Goal: Transaction & Acquisition: Purchase product/service

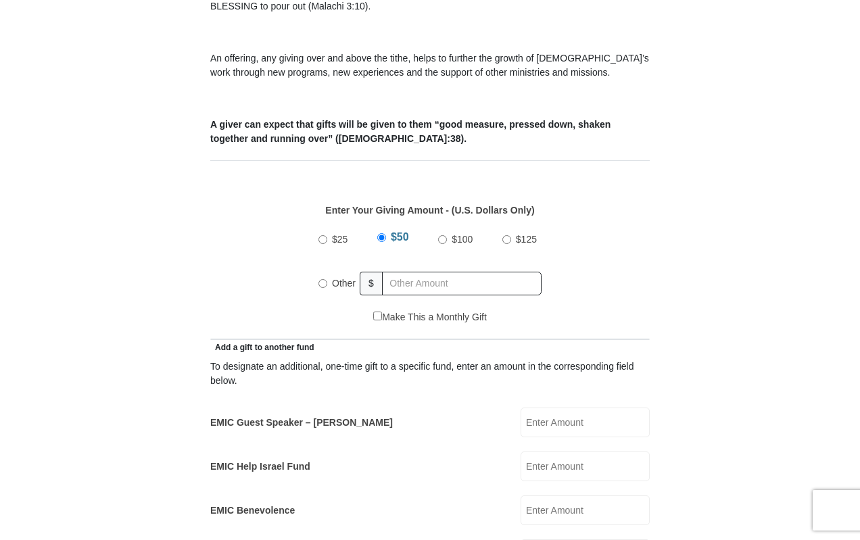
click at [321, 279] on input "Other" at bounding box center [322, 283] width 9 height 9
radio input "true"
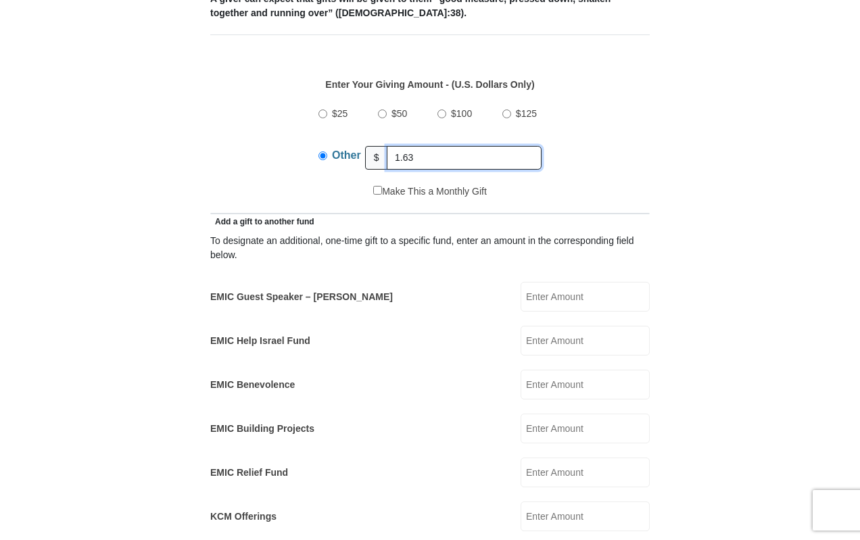
scroll to position [608, 0]
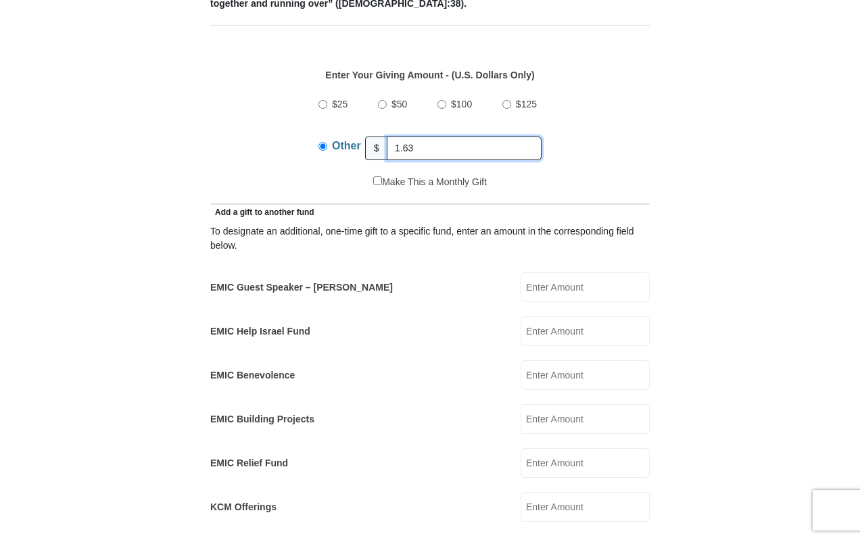
type input "1.63"
click at [564, 318] on input "EMIC Help Israel Fund" at bounding box center [584, 331] width 129 height 30
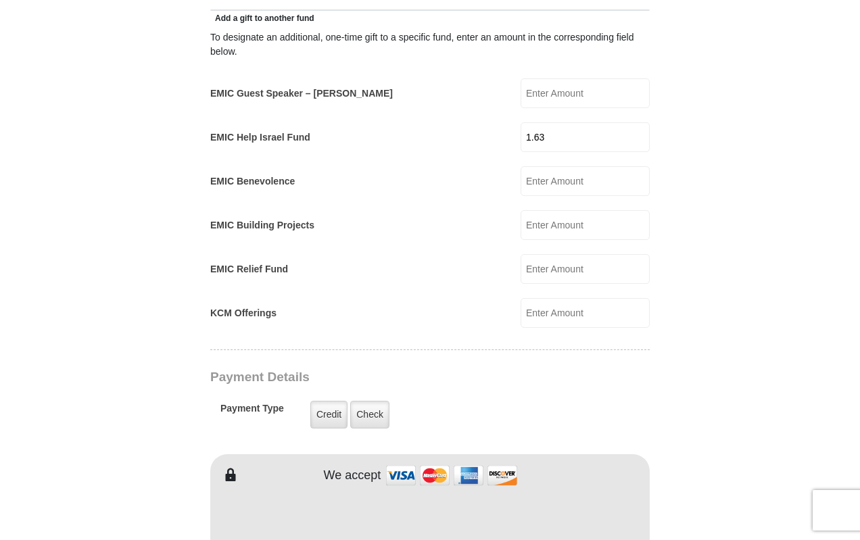
scroll to position [811, 0]
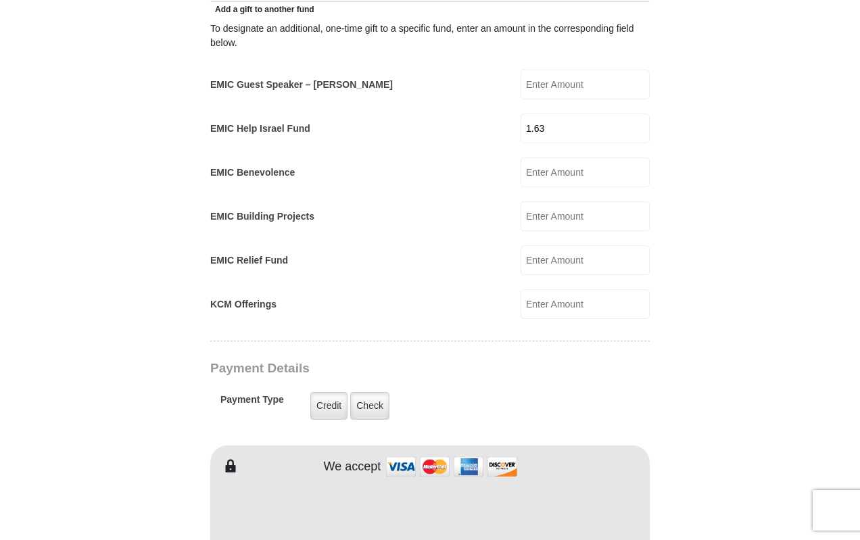
type input "1.63"
click at [175, 366] on form "[GEOGRAPHIC_DATA][DEMOGRAPHIC_DATA] Online Giving Because of gifts like yours, …" at bounding box center [430, 264] width 770 height 2043
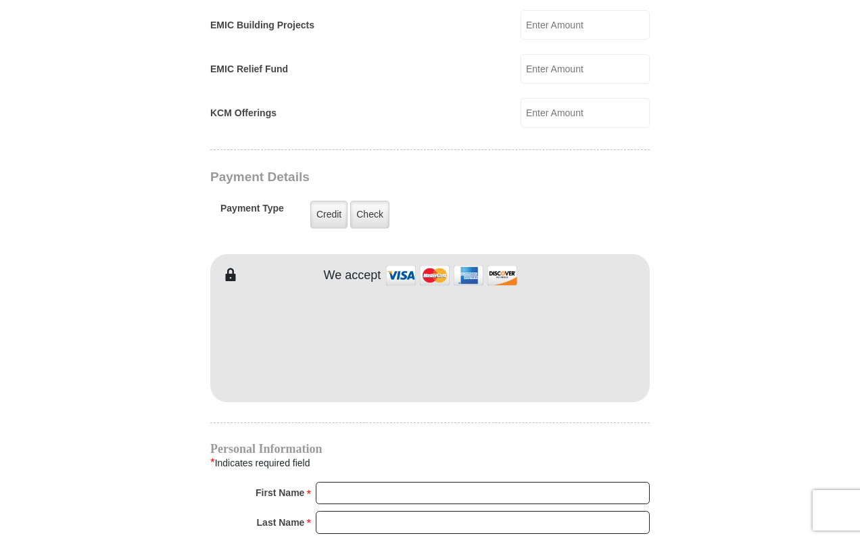
scroll to position [1014, 0]
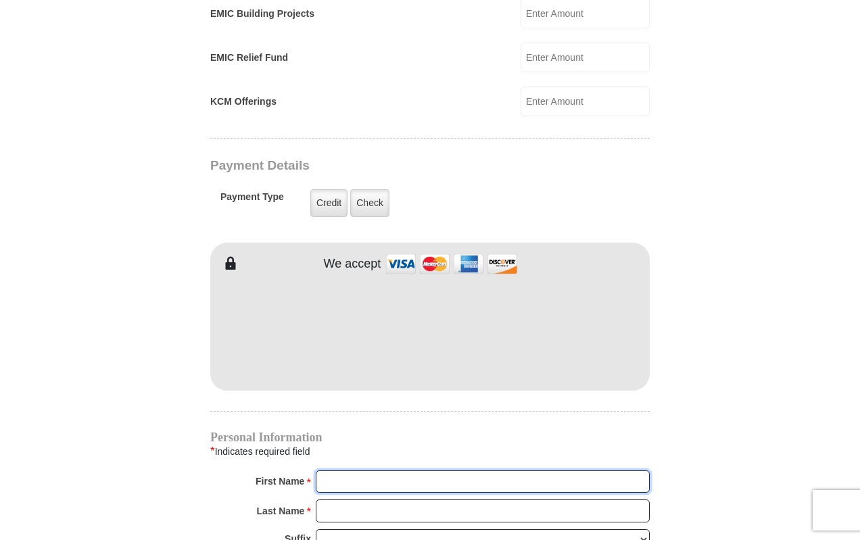
click at [360, 472] on input "First Name *" at bounding box center [483, 481] width 334 height 23
type input "Mark"
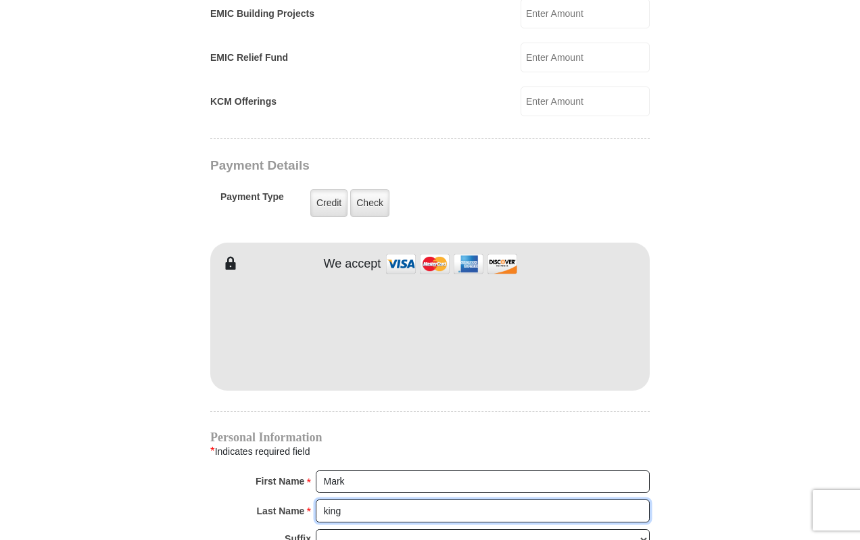
type input "king"
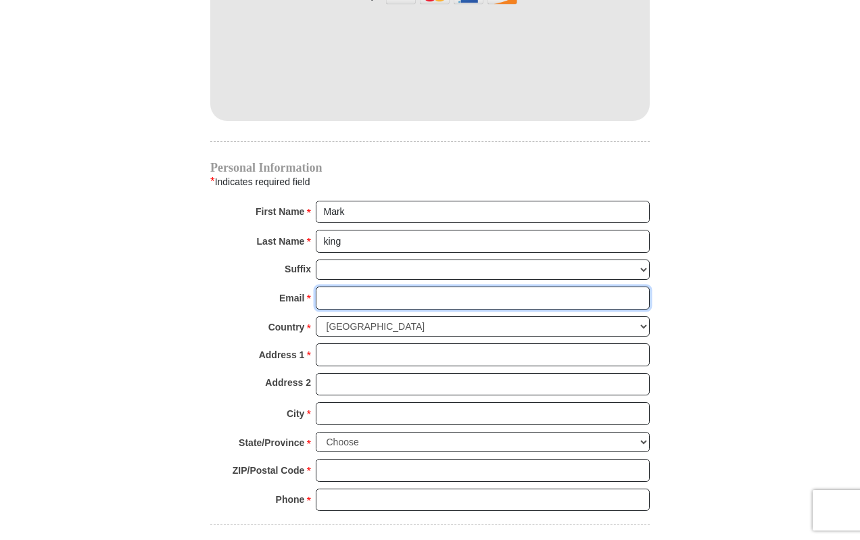
scroll to position [1295, 0]
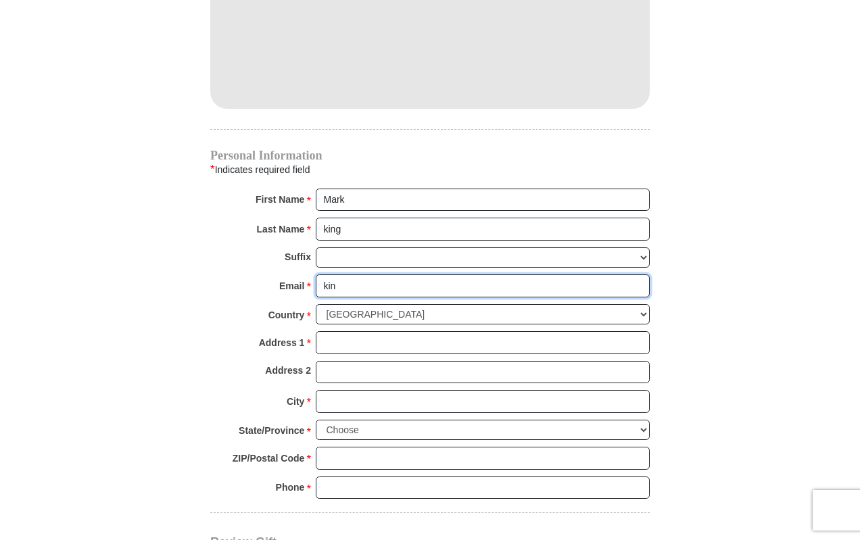
type input "[EMAIL_ADDRESS][DOMAIN_NAME]"
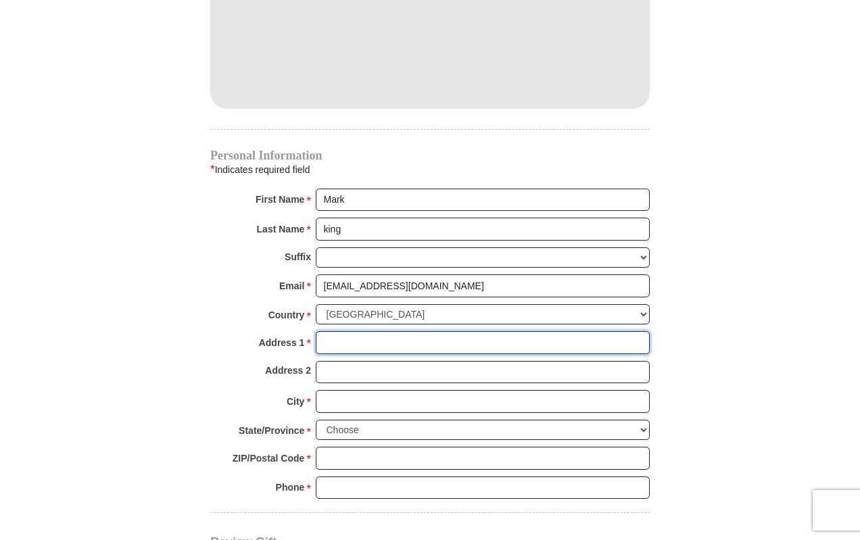
type input "P.O. Box 52"
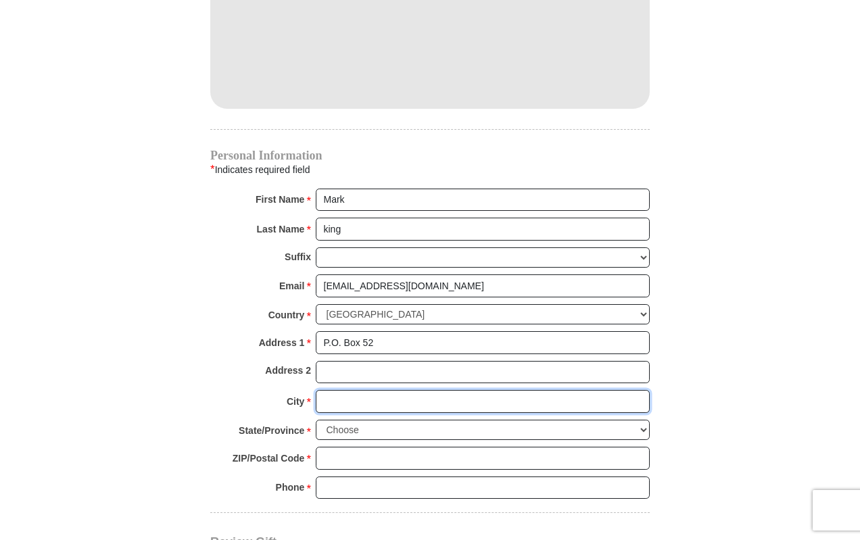
type input "Canyon"
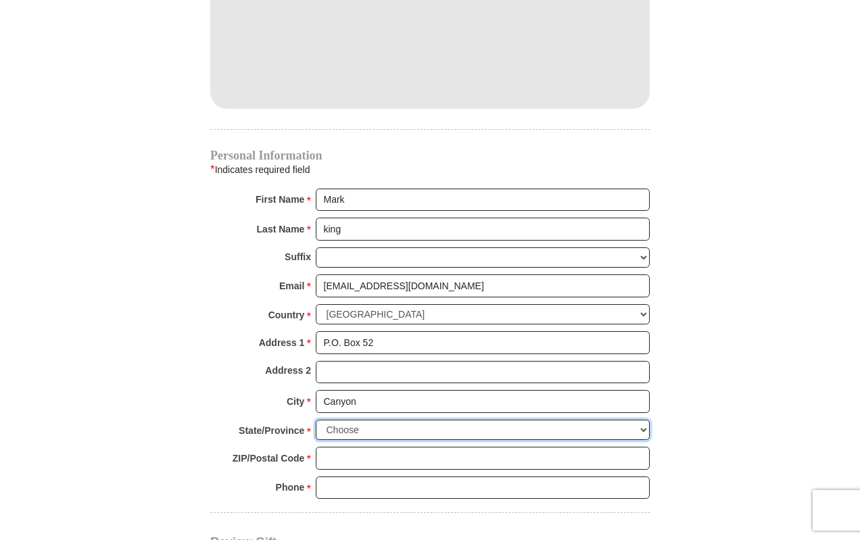
select select "[GEOGRAPHIC_DATA]"
type input "79015"
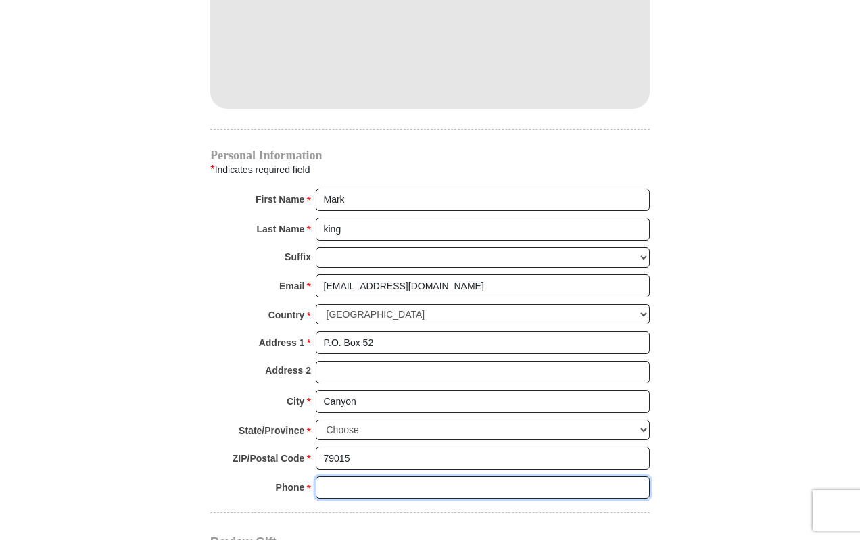
type input "8064882623"
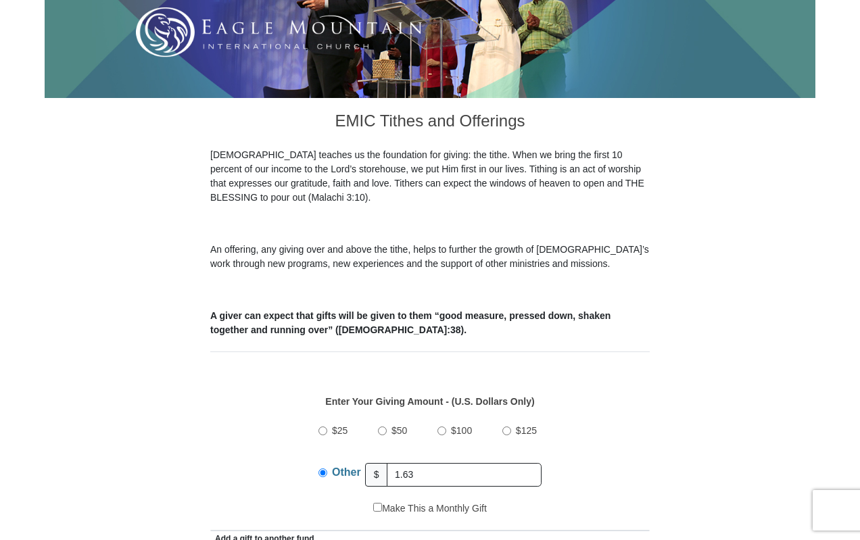
scroll to position [417, 0]
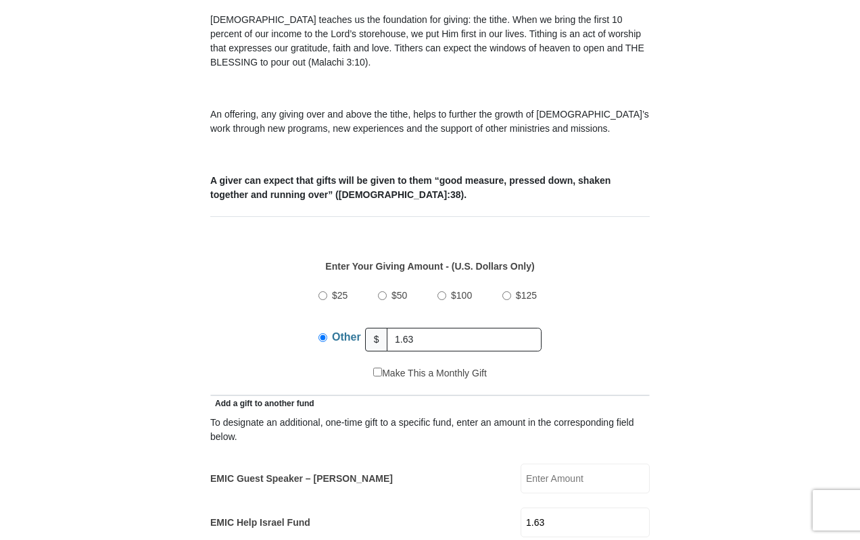
click at [323, 333] on input "Other" at bounding box center [322, 337] width 9 height 9
drag, startPoint x: 424, startPoint y: 319, endPoint x: 382, endPoint y: 324, distance: 41.5
click at [382, 324] on div "Other $ 1.63" at bounding box center [429, 339] width 223 height 34
click at [254, 314] on div "$25 $50 $100 $125 Other $" at bounding box center [430, 322] width 425 height 88
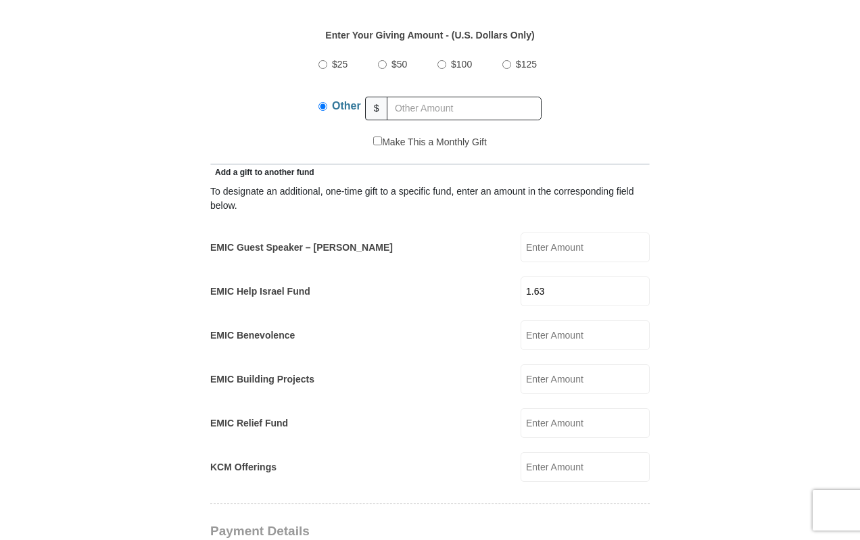
scroll to position [687, 0]
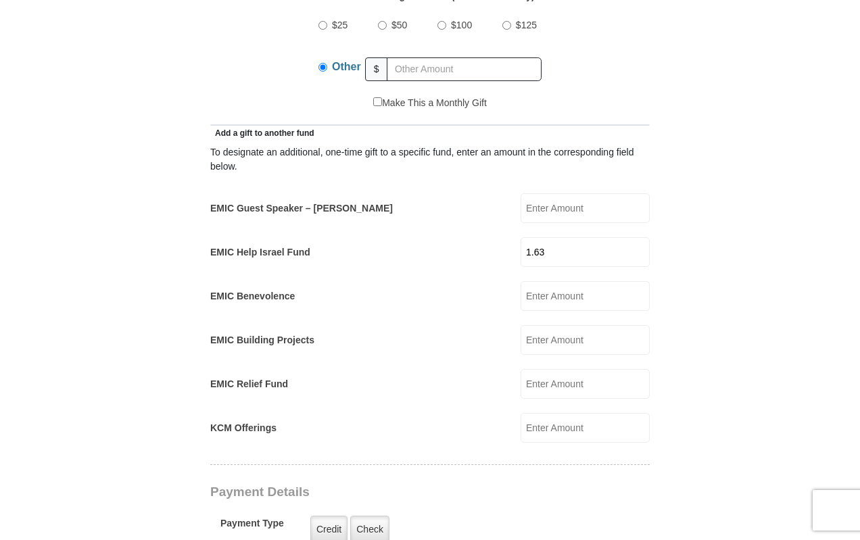
click at [547, 238] on input "1.63" at bounding box center [584, 252] width 129 height 30
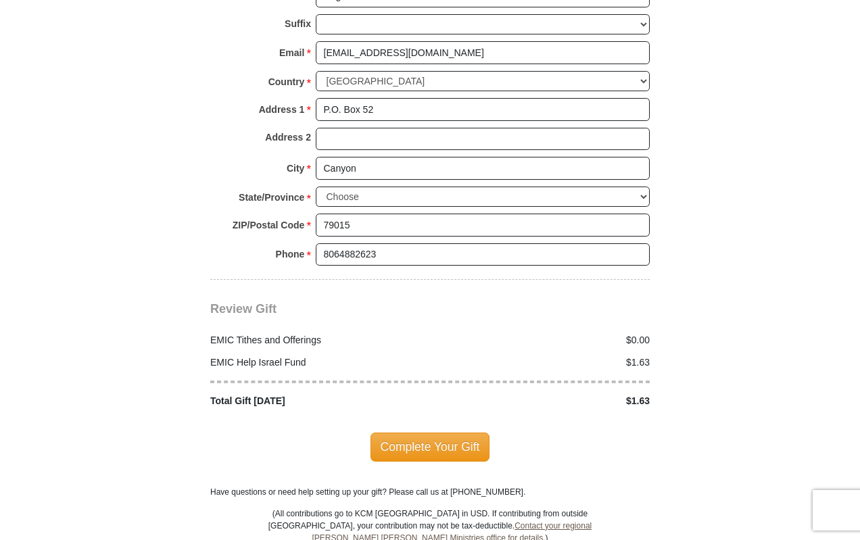
scroll to position [1768, 0]
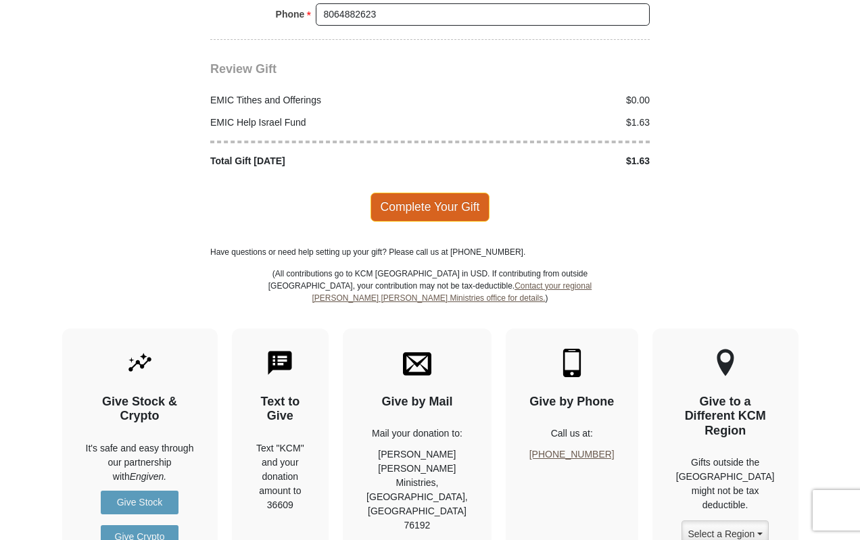
click at [428, 193] on span "Complete Your Gift" at bounding box center [430, 207] width 120 height 28
